Goal: Use online tool/utility: Utilize a website feature to perform a specific function

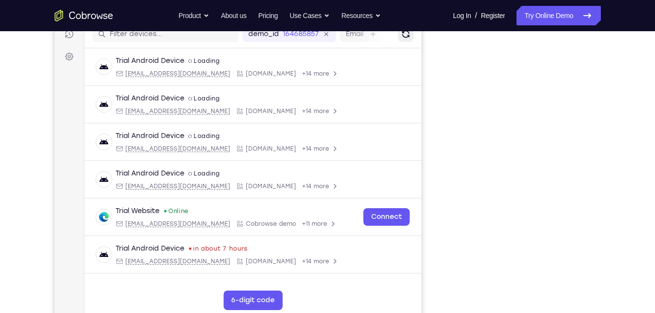
click at [402, 35] on icon "Refresh" at bounding box center [404, 34] width 7 height 7
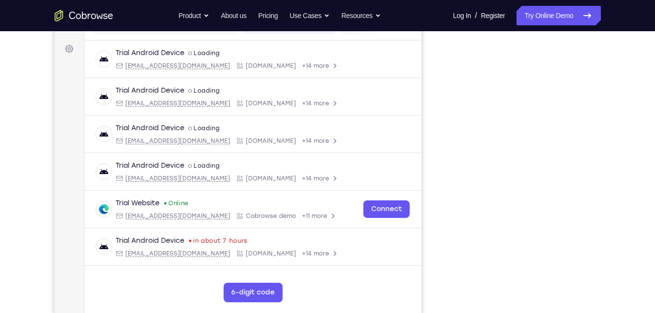
scroll to position [138, 0]
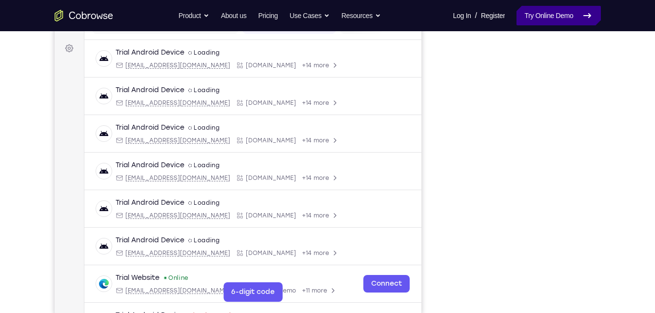
click at [543, 10] on link "Try Online Demo" at bounding box center [558, 16] width 84 height 20
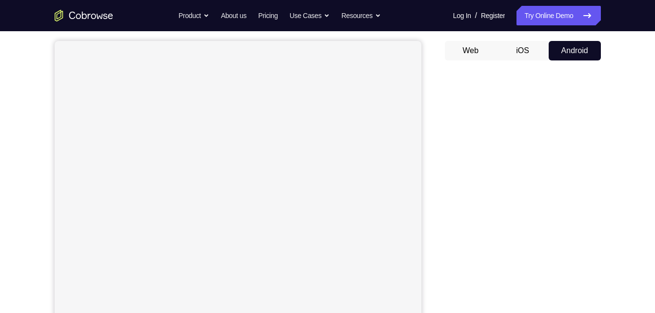
scroll to position [86, 0]
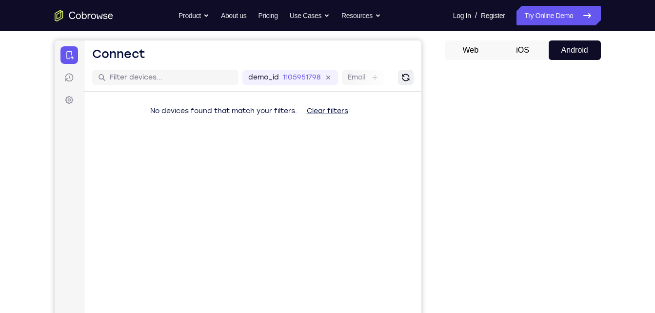
click at [411, 82] on button "Refresh" at bounding box center [405, 78] width 16 height 16
click at [405, 72] on button "Refresh" at bounding box center [405, 78] width 16 height 16
click at [399, 77] on button "Refresh" at bounding box center [405, 78] width 16 height 16
click at [573, 44] on button "Android" at bounding box center [575, 50] width 52 height 20
click at [408, 81] on icon "Refresh" at bounding box center [405, 78] width 10 height 10
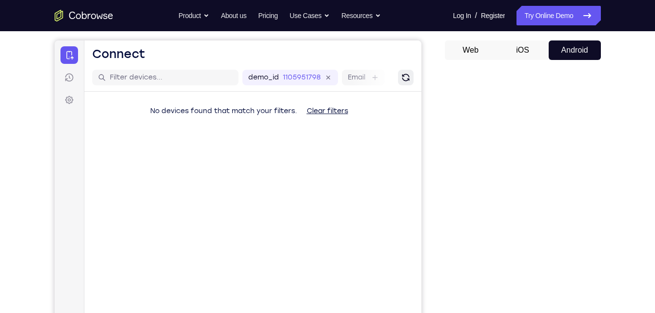
click at [404, 77] on icon "Refresh" at bounding box center [405, 78] width 10 height 10
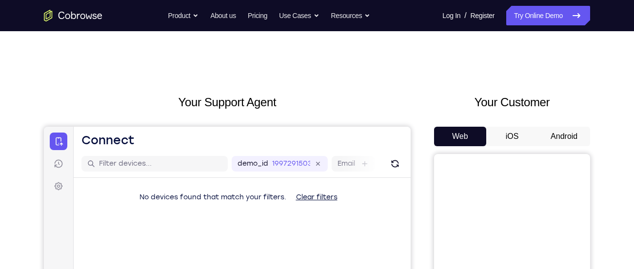
click at [578, 134] on button "Android" at bounding box center [564, 137] width 52 height 20
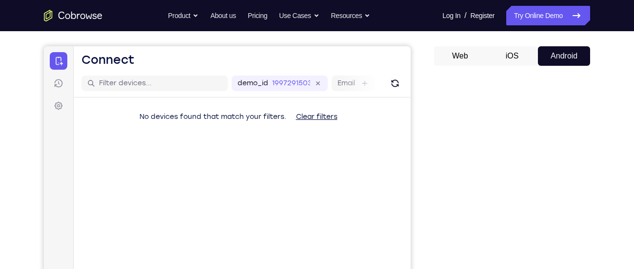
scroll to position [81, 0]
click at [386, 83] on div "demo_id 1997291503 1997291503 Email User ID Device ID Device name" at bounding box center [242, 83] width 337 height 28
click at [390, 83] on icon "Refresh" at bounding box center [395, 83] width 10 height 10
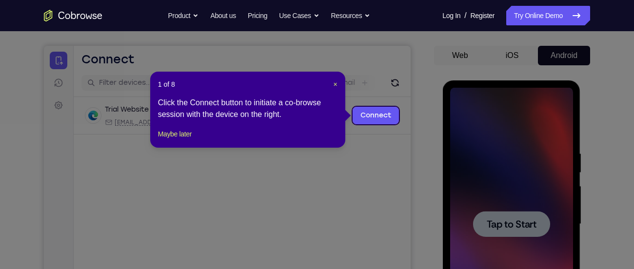
scroll to position [0, 0]
click at [332, 85] on header "1 of 8 ×" at bounding box center [247, 84] width 179 height 10
click at [335, 84] on span "×" at bounding box center [336, 84] width 4 height 8
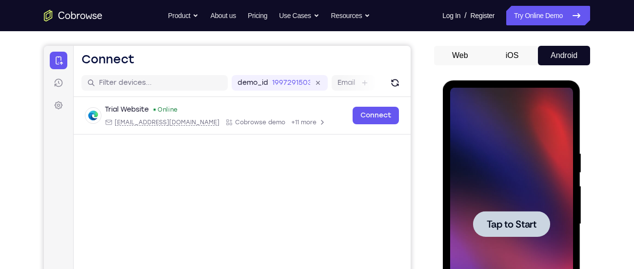
click at [489, 119] on div at bounding box center [511, 224] width 123 height 273
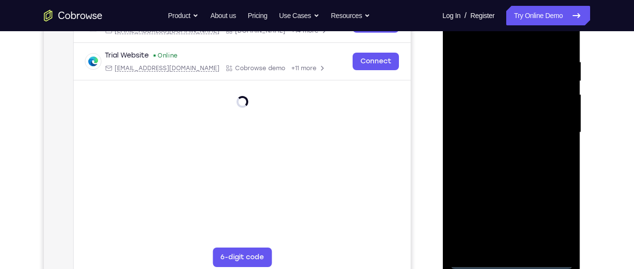
scroll to position [175, 0]
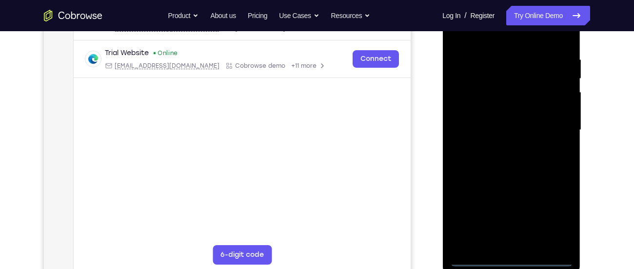
click at [508, 260] on div at bounding box center [511, 130] width 123 height 273
click at [557, 219] on div at bounding box center [511, 130] width 123 height 273
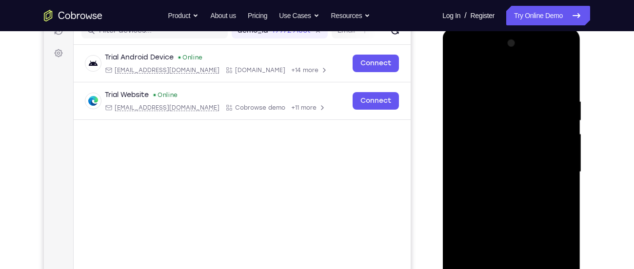
scroll to position [131, 0]
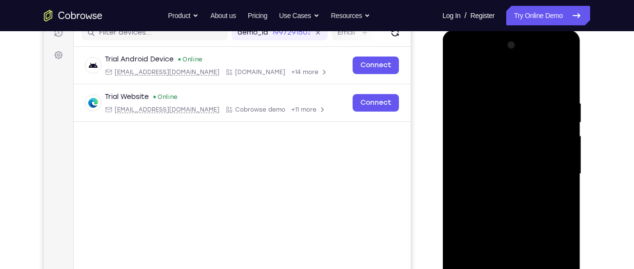
click at [478, 80] on div at bounding box center [511, 174] width 123 height 273
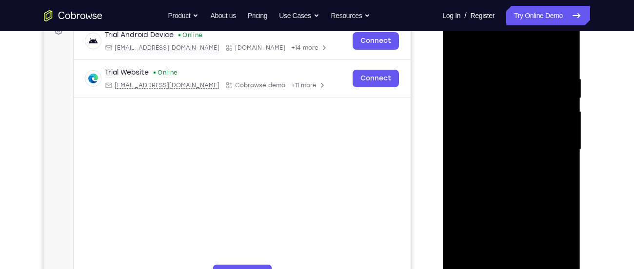
scroll to position [156, 0]
click at [554, 141] on div at bounding box center [511, 149] width 123 height 273
